Goal: Task Accomplishment & Management: Use online tool/utility

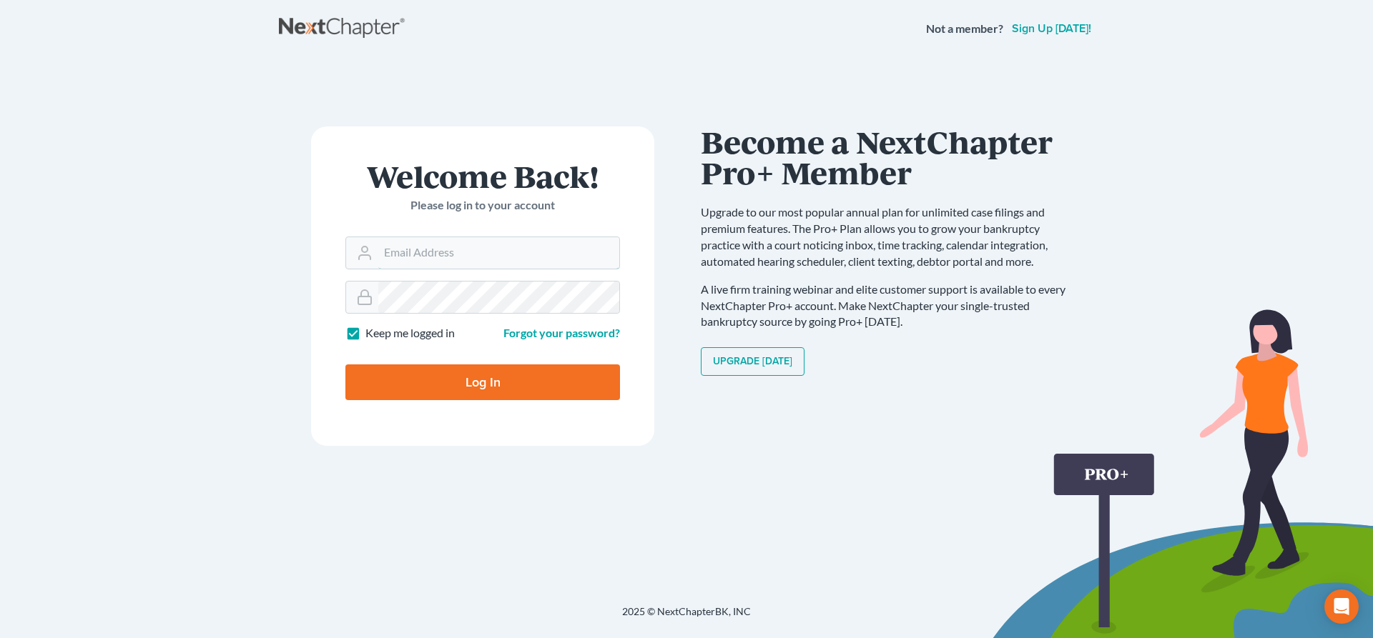
type input "[EMAIL_ADDRESS][DOMAIN_NAME]"
type input "Thinking..."
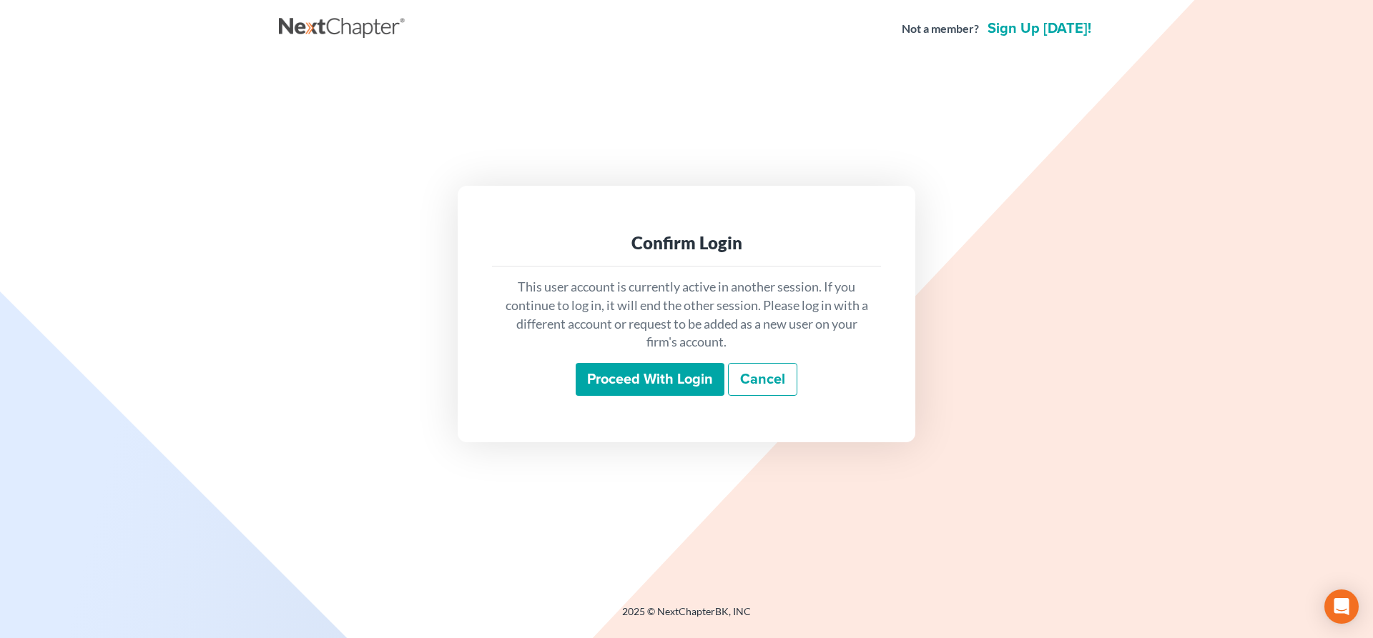
click at [702, 367] on input "Proceed with login" at bounding box center [650, 379] width 149 height 33
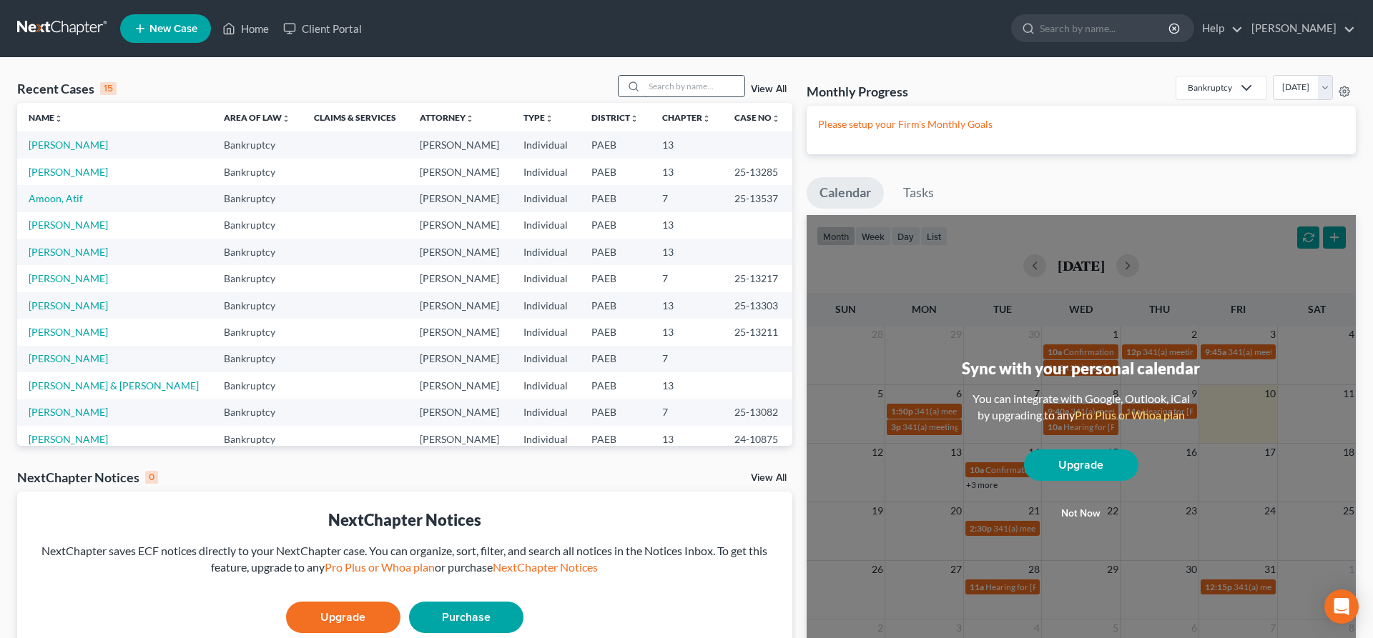
click at [644, 87] on input "search" at bounding box center [694, 86] width 100 height 21
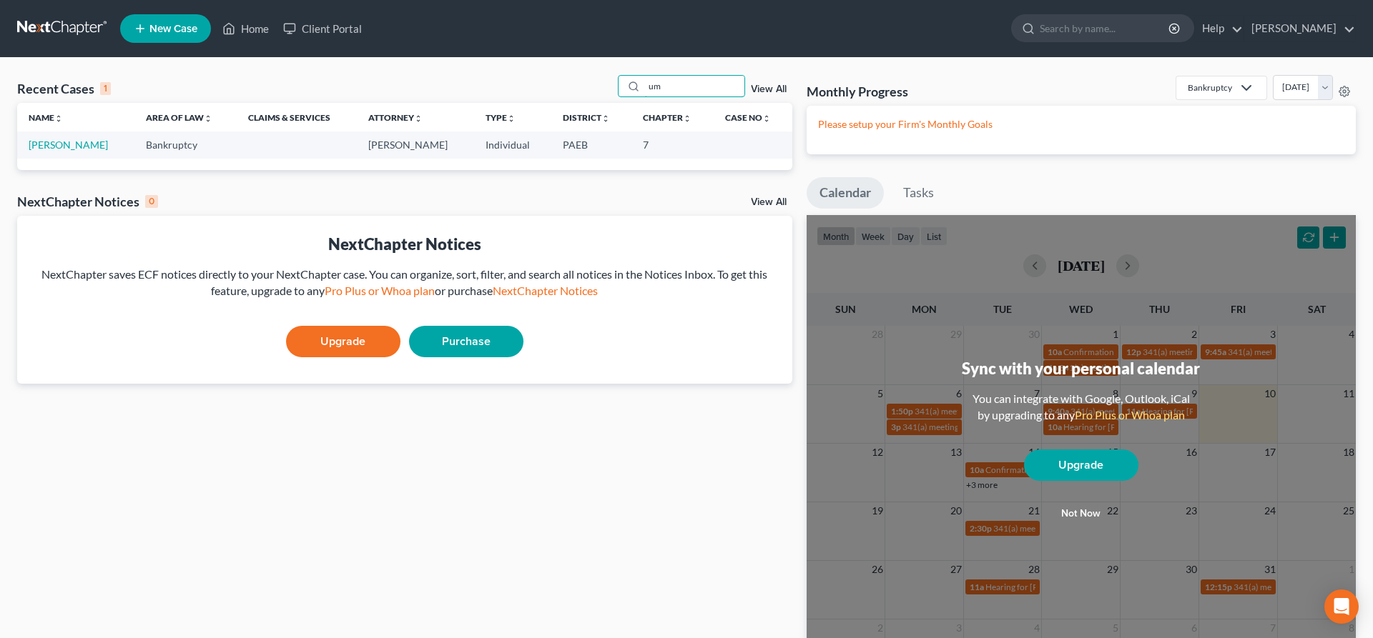
type input "um"
click at [69, 147] on link "Umile, Natalie" at bounding box center [68, 145] width 79 height 12
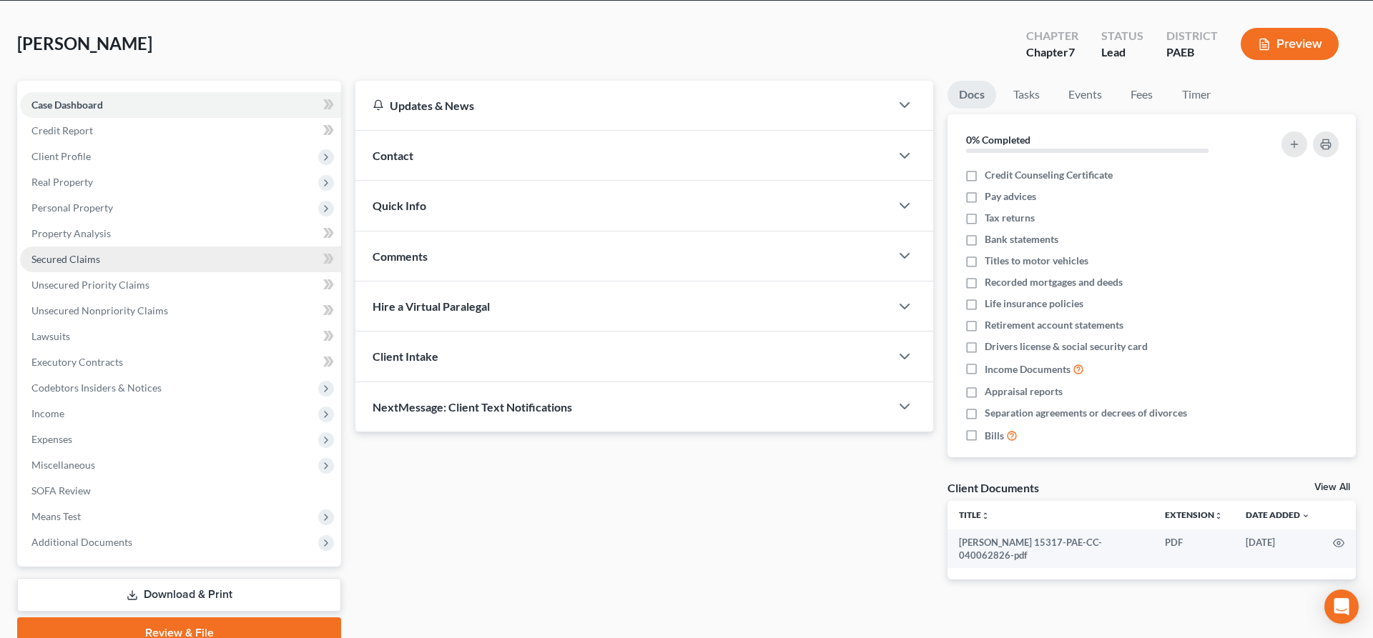
scroll to position [47, 0]
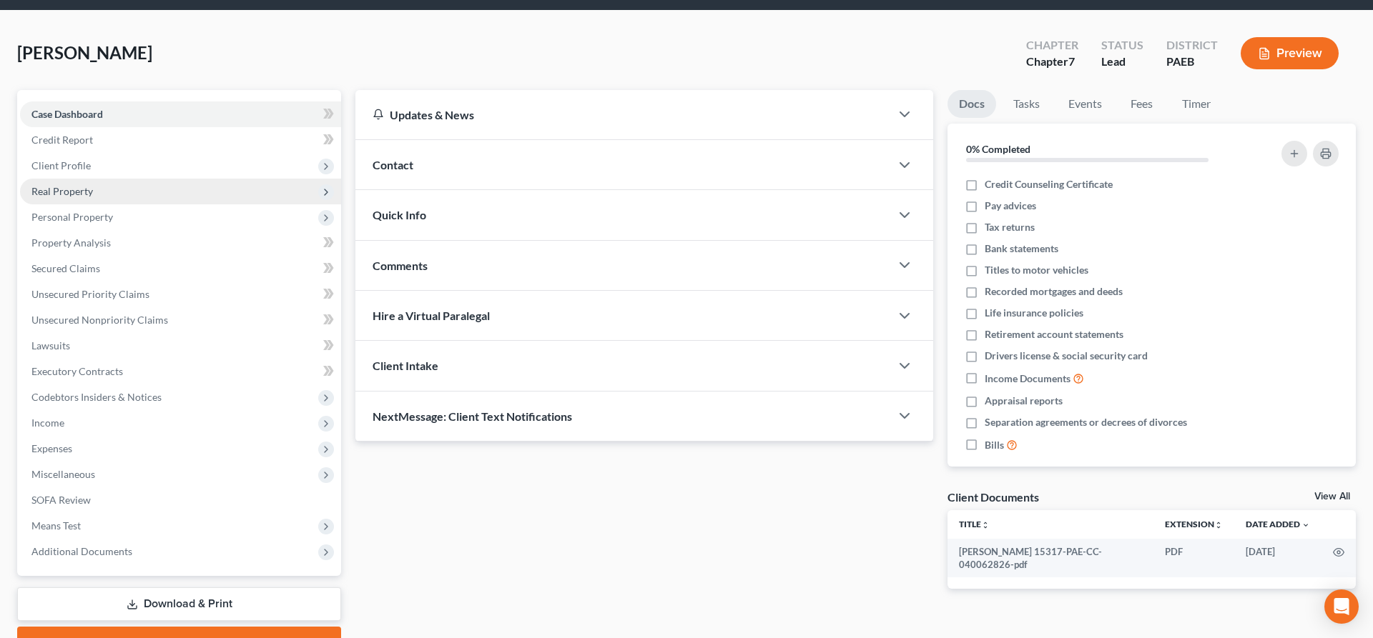
click at [74, 184] on span "Real Property" at bounding box center [180, 192] width 321 height 26
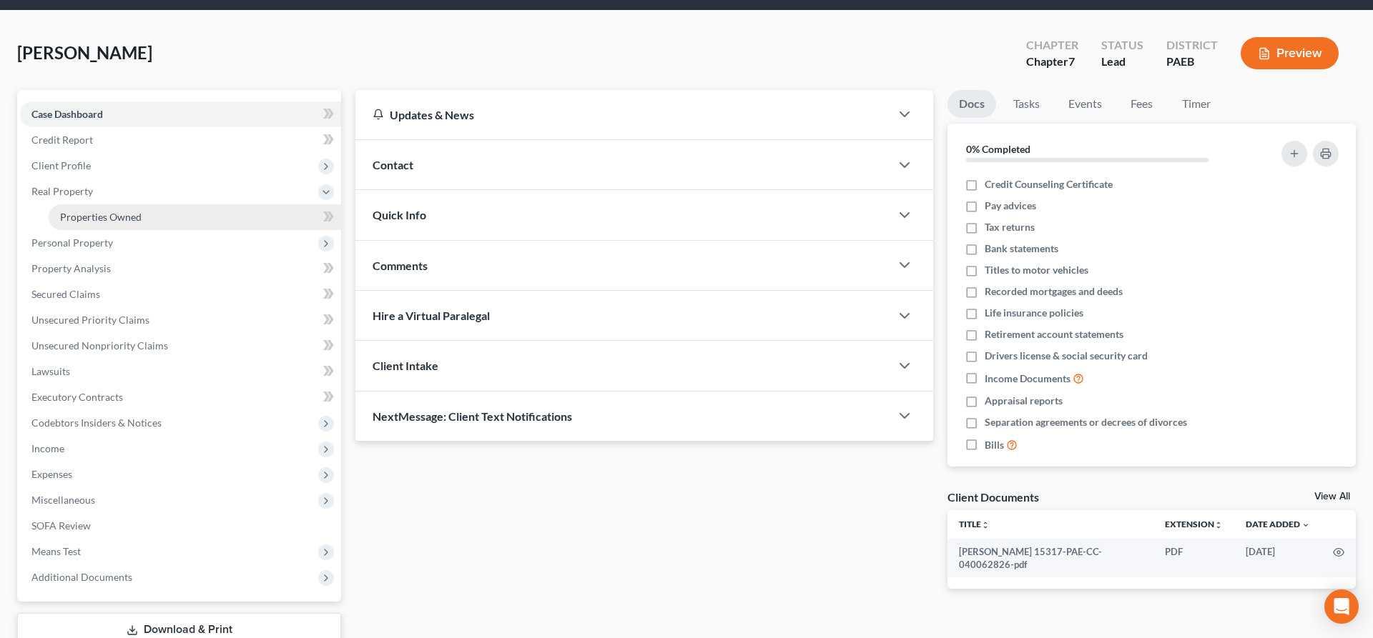
click at [132, 222] on span "Properties Owned" at bounding box center [101, 217] width 82 height 12
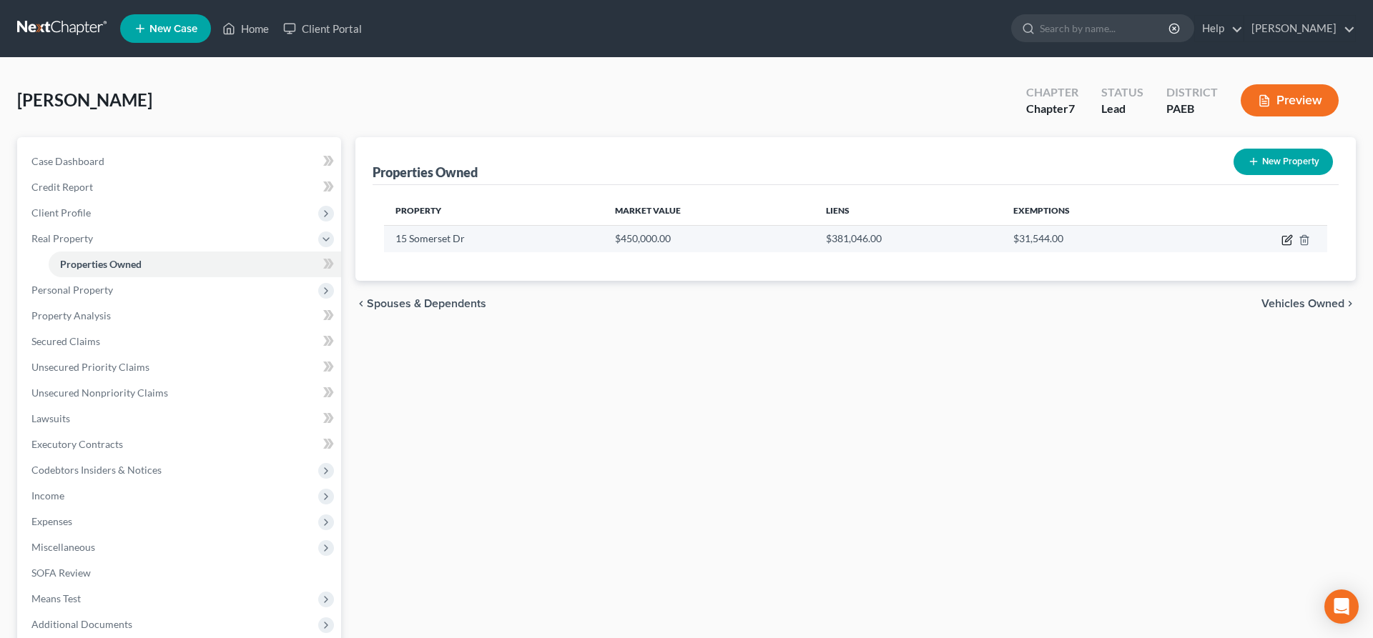
click at [1290, 238] on icon "button" at bounding box center [1286, 239] width 11 height 11
select select "39"
select select "0"
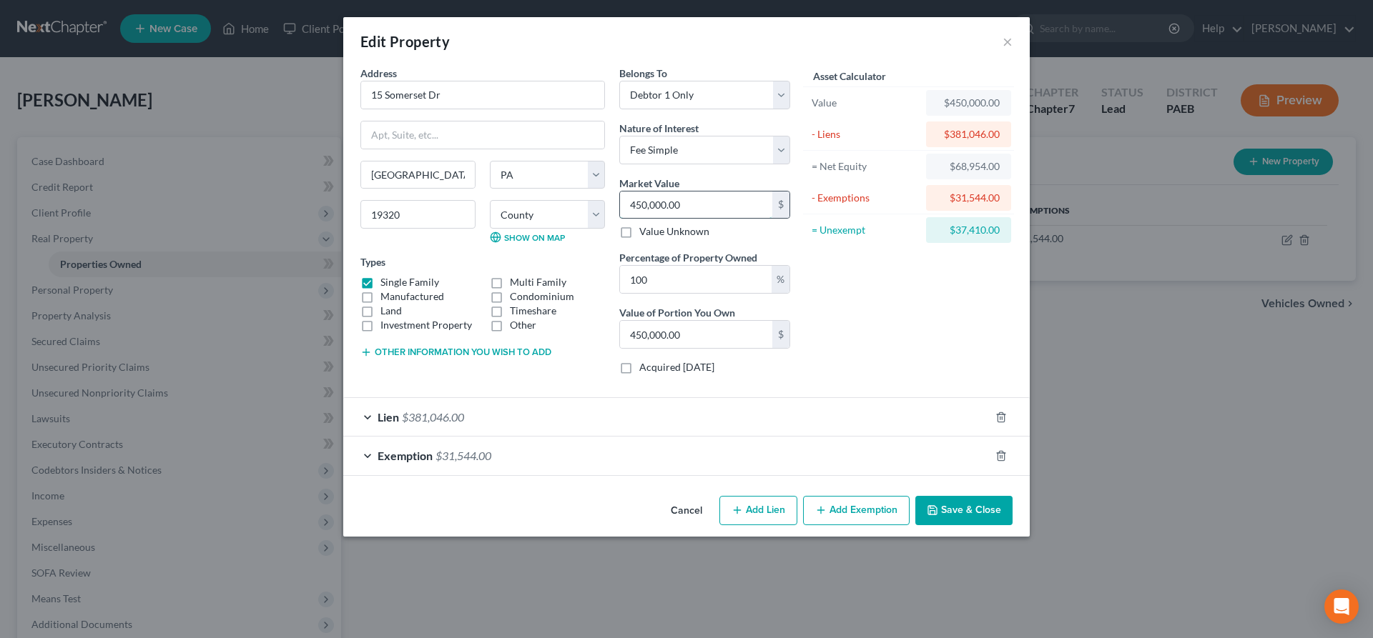
drag, startPoint x: 693, startPoint y: 202, endPoint x: 853, endPoint y: 236, distance: 162.9
click at [772, 219] on input "450,000.00" at bounding box center [696, 205] width 152 height 27
type input "414,968."
type input "414,968.00"
type input "414,968"
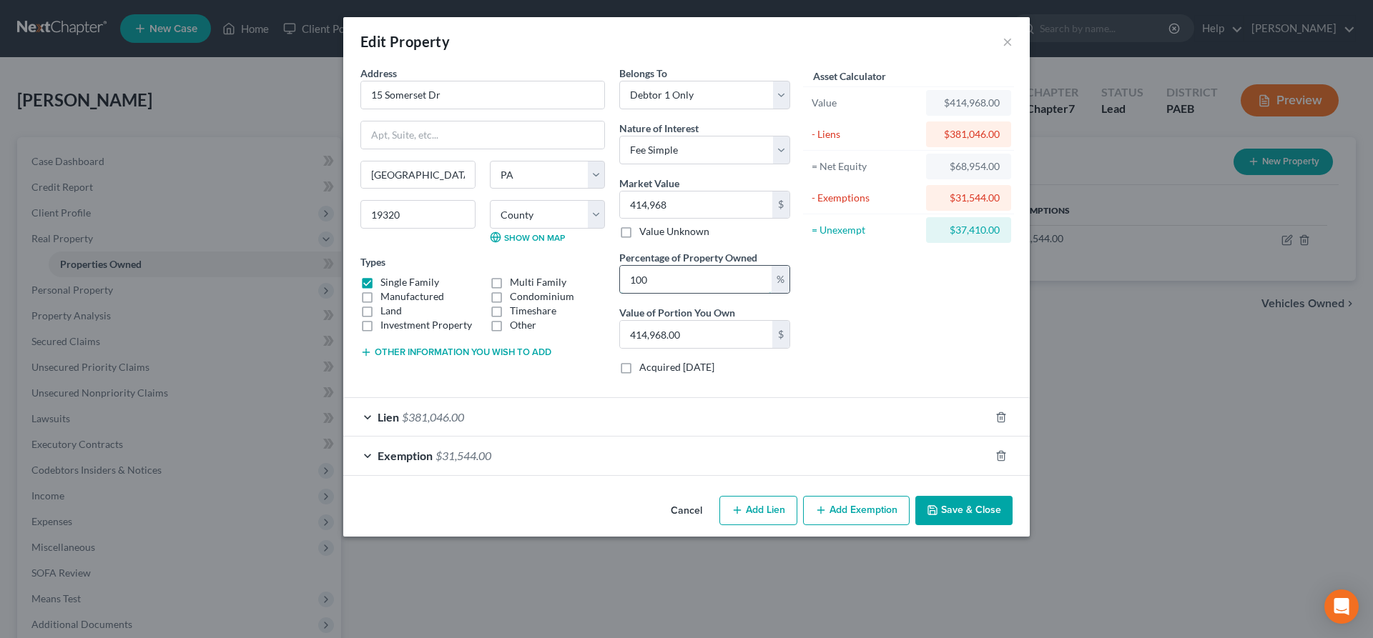
click at [686, 274] on input "100" at bounding box center [696, 279] width 152 height 27
click at [355, 374] on div "Address * 15 Somerset Dr Coatesville State AL AK AR AZ CA CO CT DE DC FL GA GU …" at bounding box center [482, 226] width 259 height 320
click at [961, 516] on button "Save & Close" at bounding box center [963, 511] width 97 height 30
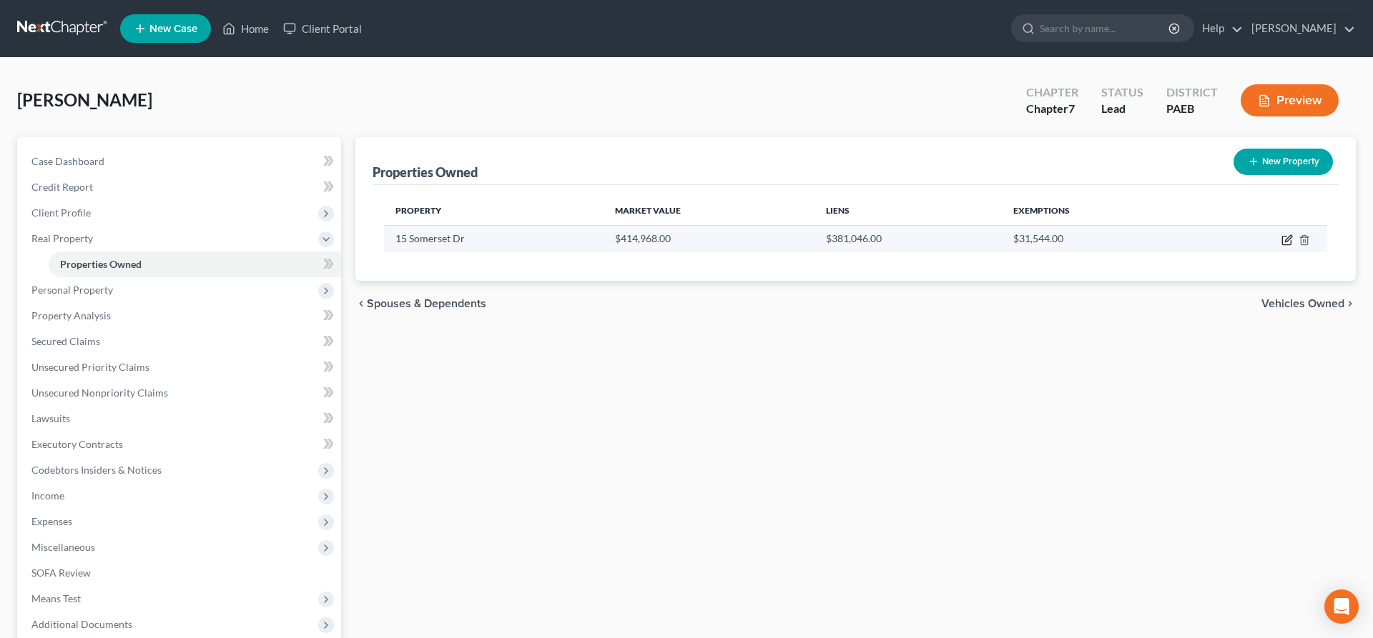
click at [1289, 237] on icon "button" at bounding box center [1288, 238] width 6 height 6
select select "39"
select select "14"
select select "0"
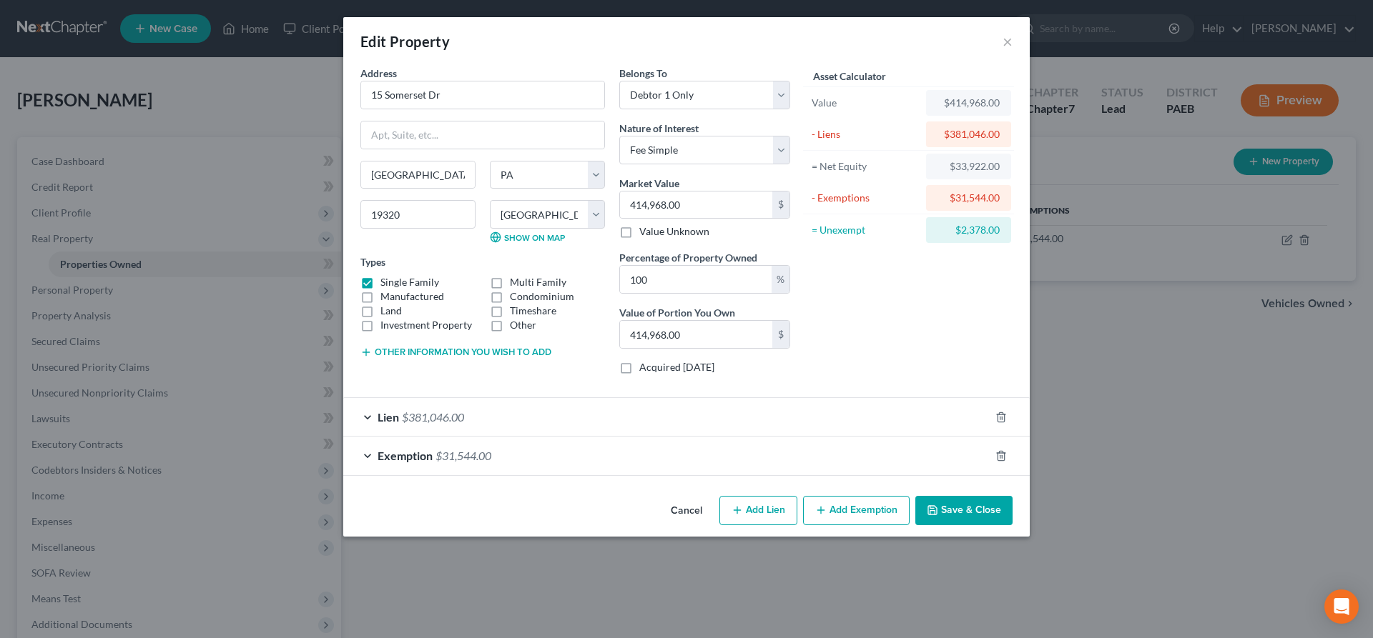
click at [973, 504] on button "Save & Close" at bounding box center [963, 511] width 97 height 30
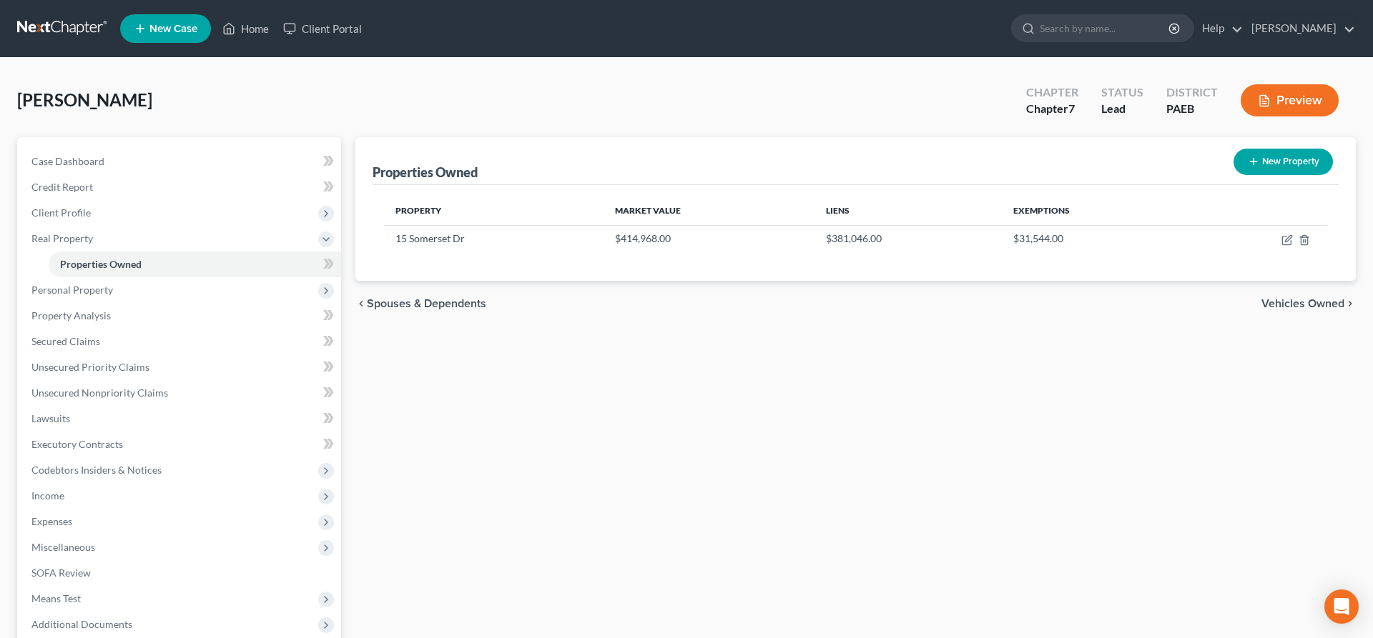
click at [1137, 391] on div "Properties Owned New Property Property Market Value Liens Exemptions 15 Somerse…" at bounding box center [855, 434] width 1014 height 594
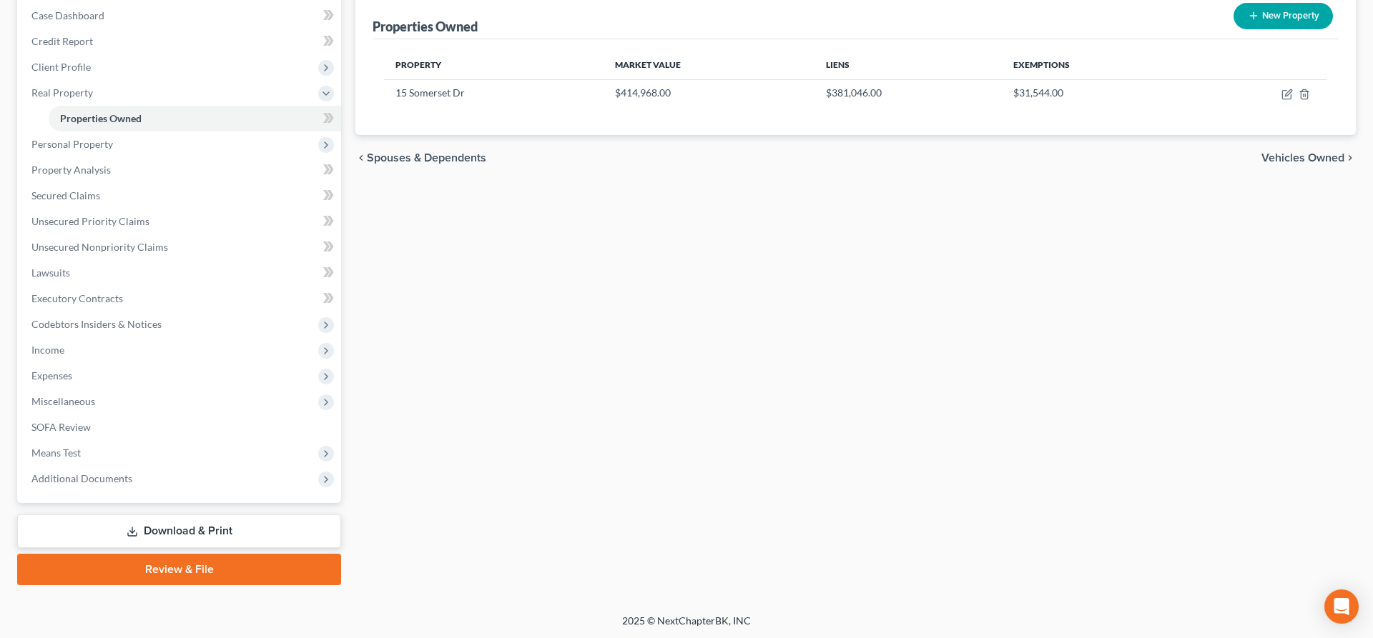
click at [168, 519] on link "Download & Print" at bounding box center [179, 532] width 324 height 34
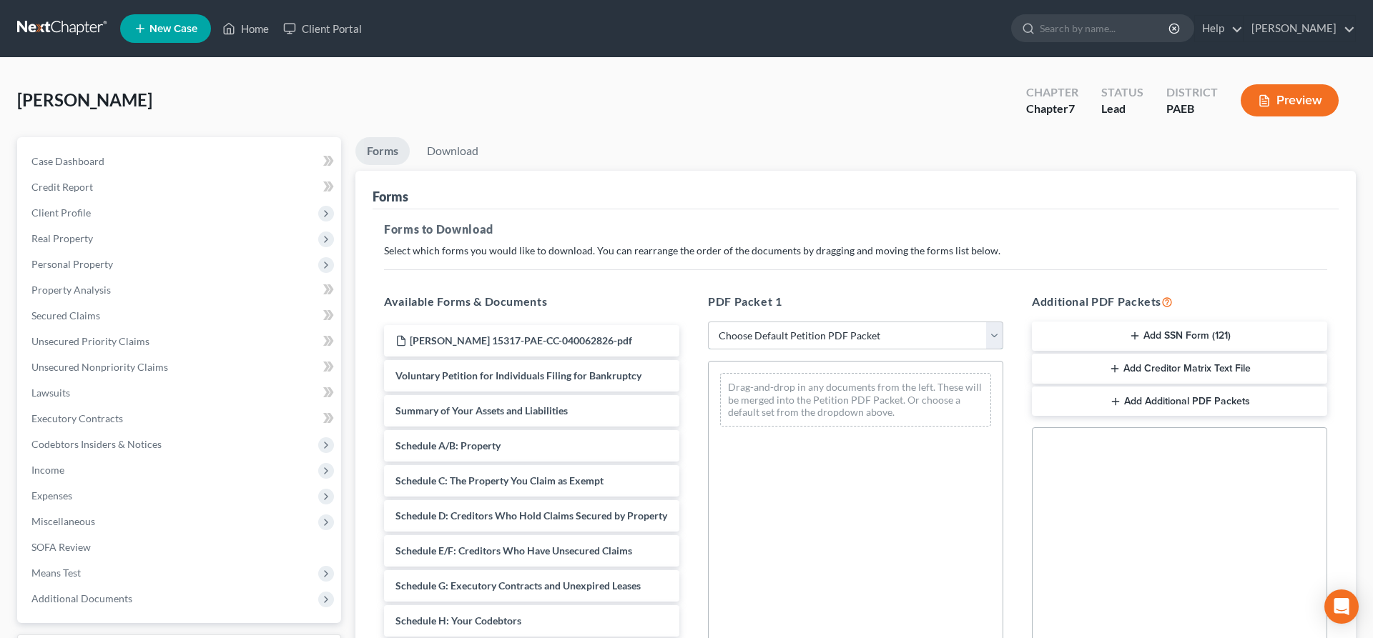
click at [708, 322] on select "Choose Default Petition PDF Packet Complete Bankruptcy Petition (all forms and …" at bounding box center [855, 336] width 295 height 29
select select "5"
click option "lsr" at bounding box center [0, 0] width 0 height 0
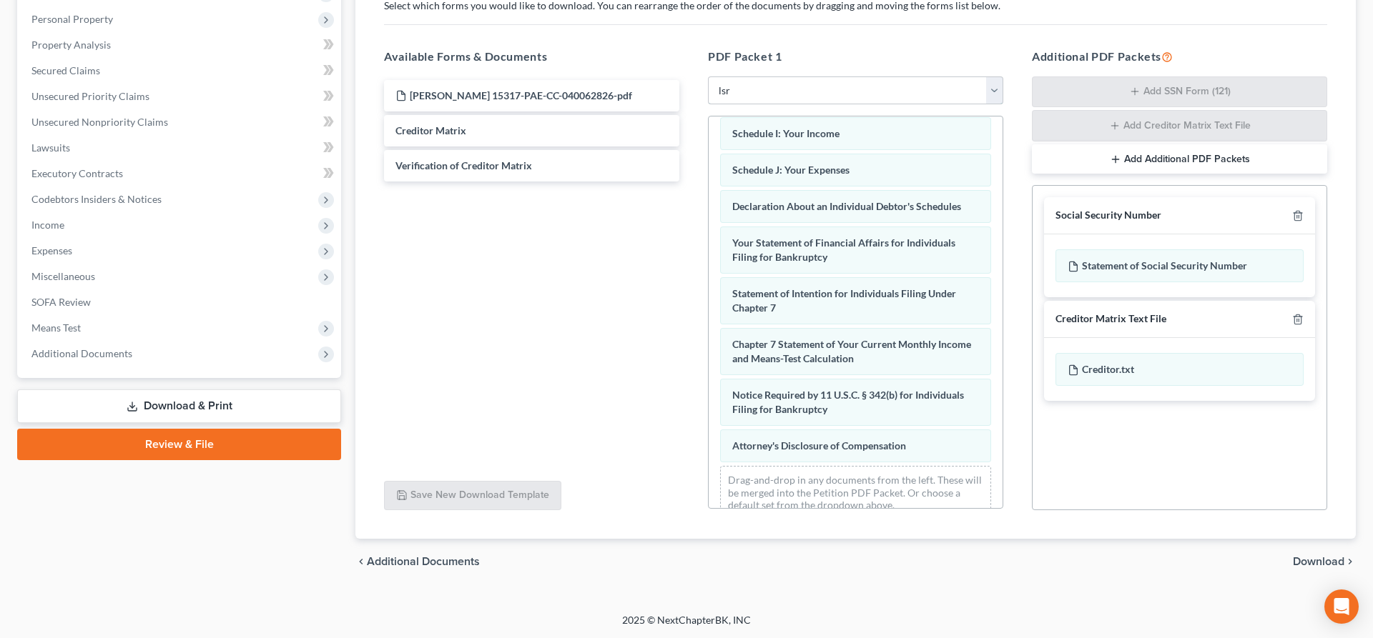
scroll to position [340, 0]
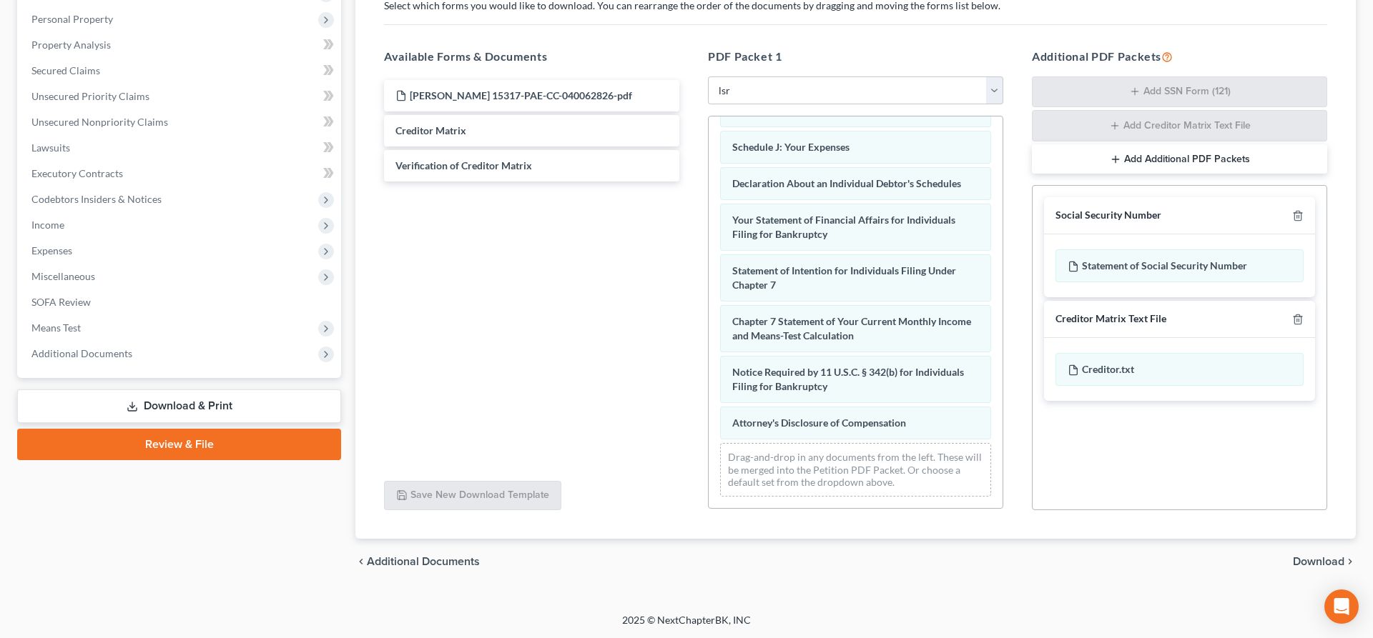
click at [1303, 559] on span "Download" at bounding box center [1318, 561] width 51 height 11
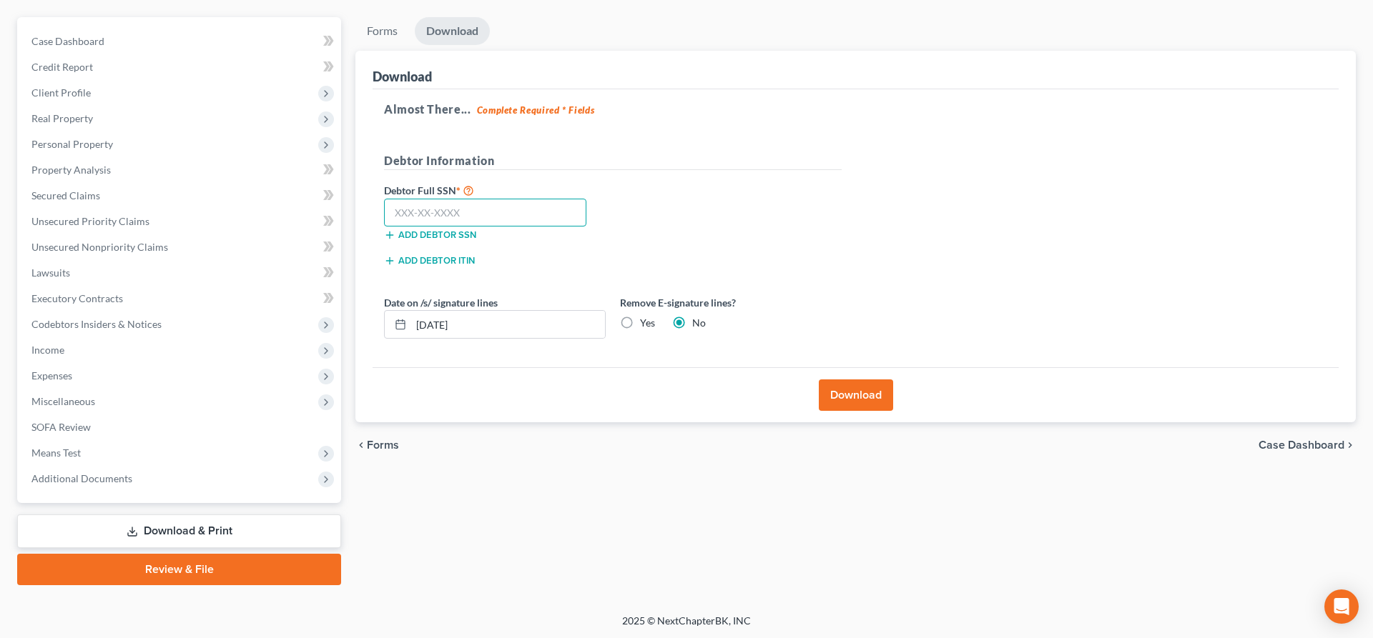
click at [394, 212] on input "text" at bounding box center [485, 213] width 202 height 29
type input "202-58-4021"
click at [848, 394] on button "Download" at bounding box center [856, 395] width 74 height 31
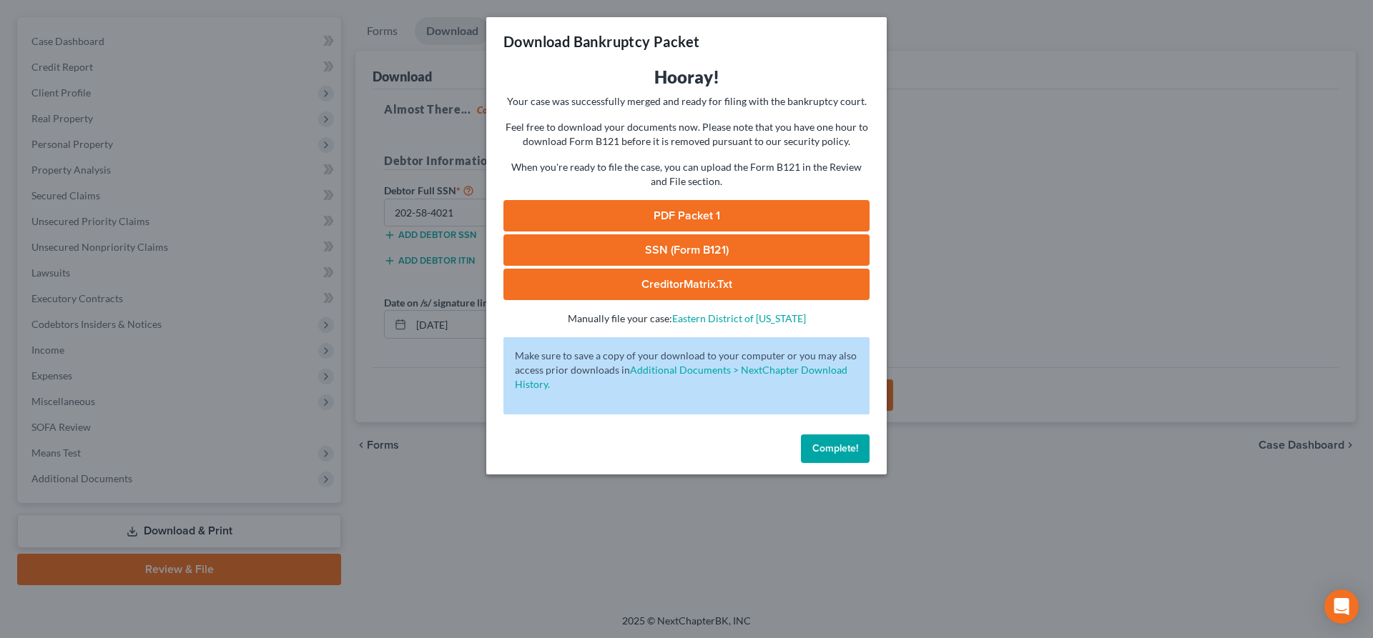
click at [706, 217] on link "PDF Packet 1" at bounding box center [686, 215] width 366 height 31
click at [841, 445] on span "Complete!" at bounding box center [835, 449] width 46 height 12
